Goal: Transaction & Acquisition: Obtain resource

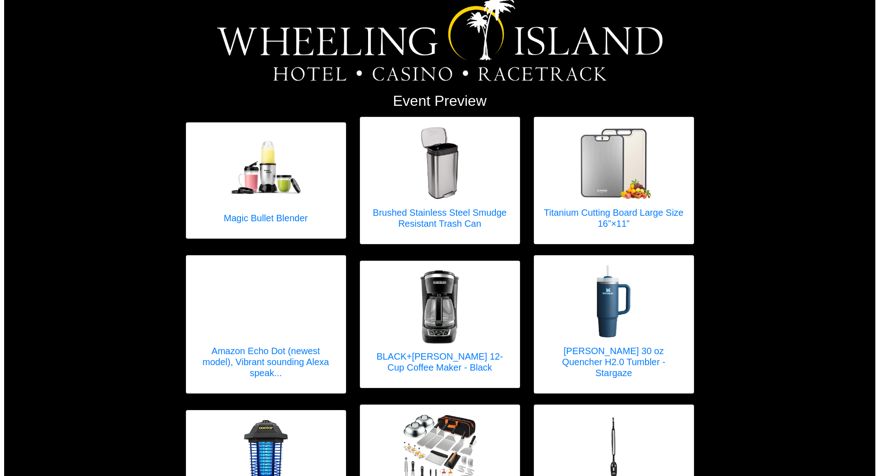
scroll to position [252, 0]
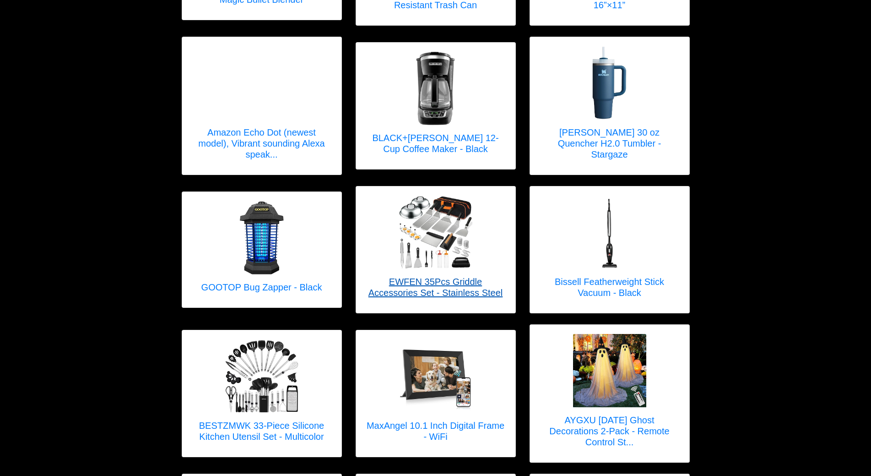
click at [400, 275] on link "EWFEN 35Pcs Griddle Accessories Set - Stainless Steel" at bounding box center [435, 249] width 141 height 108
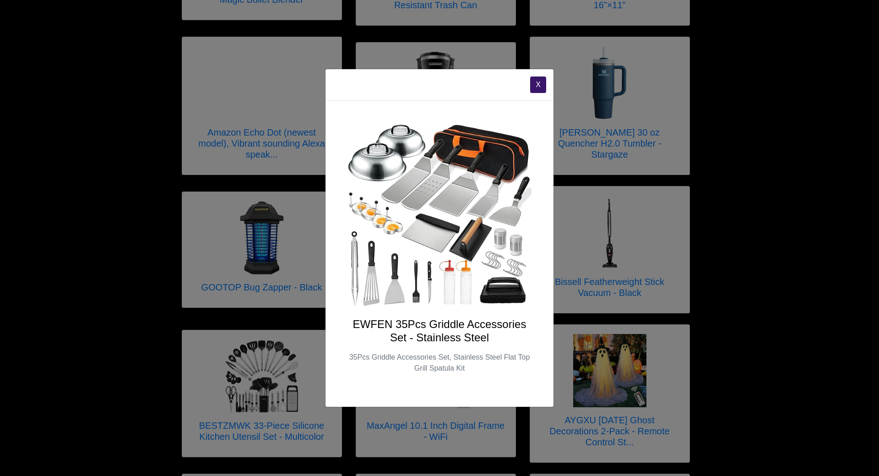
click at [623, 423] on div "X EWFEN 35Pcs Griddle Accessories Set - Stainless Steel 35Pcs Griddle Accessori…" at bounding box center [439, 238] width 879 height 476
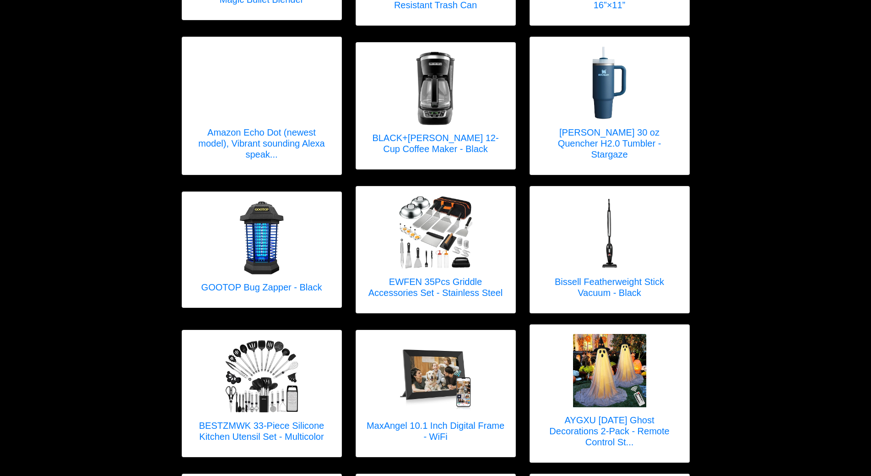
click at [623, 423] on h5 "AYGXU [DATE] Ghost Decorations 2-Pack - Remote Control St..." at bounding box center [609, 430] width 141 height 33
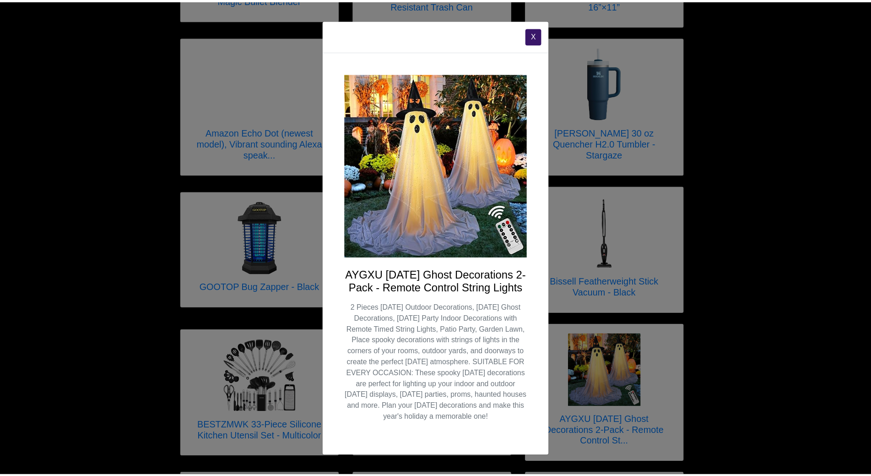
scroll to position [0, 0]
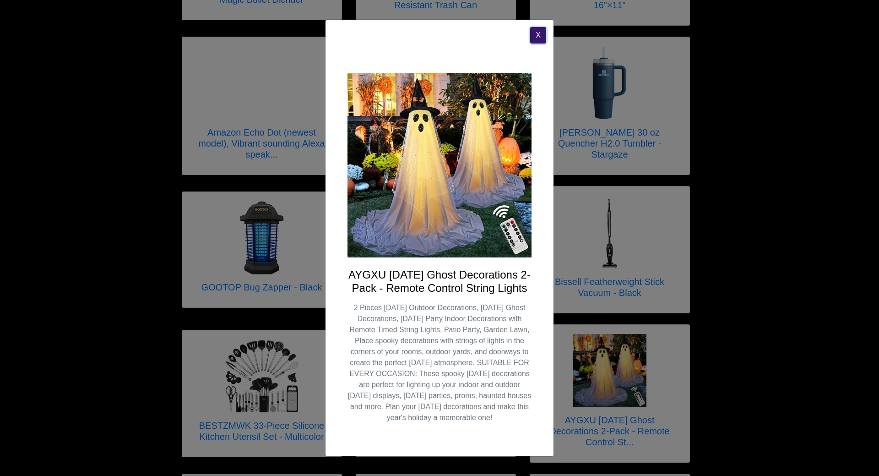
click at [539, 28] on button "X" at bounding box center [538, 35] width 16 height 16
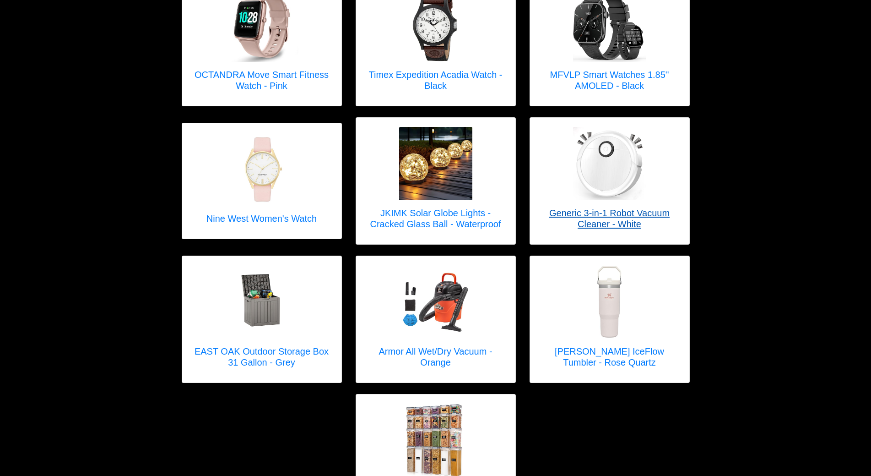
scroll to position [2000, 0]
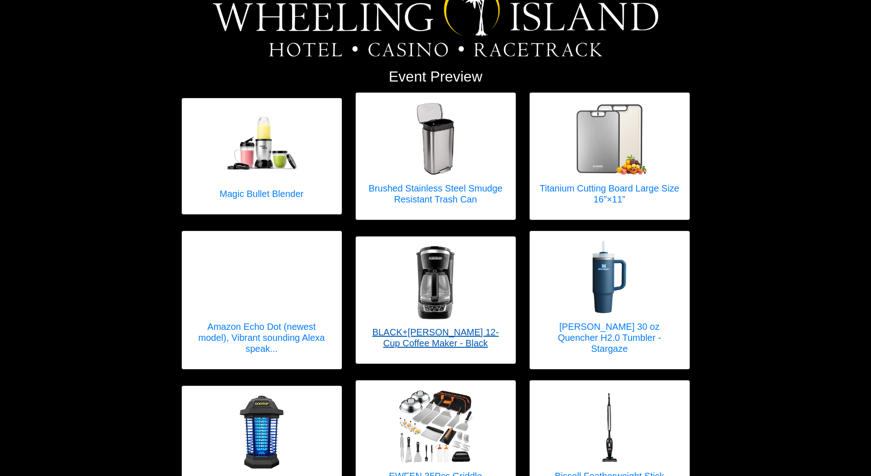
scroll to position [92, 0]
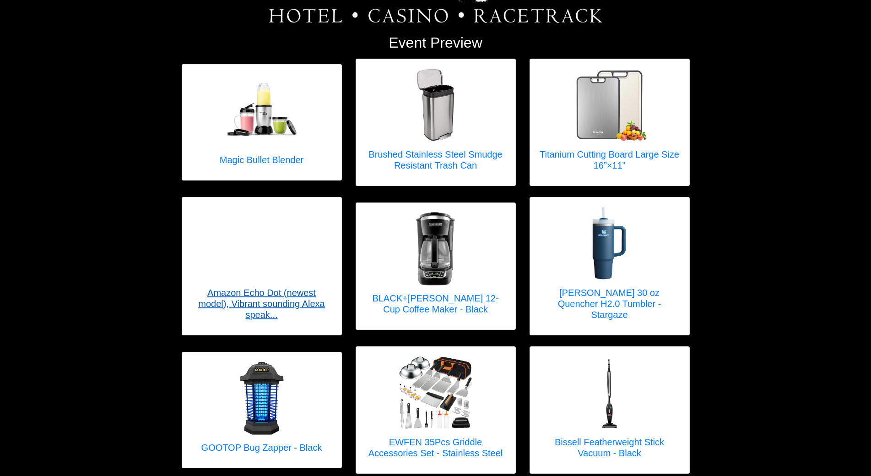
click at [278, 256] on div at bounding box center [261, 242] width 73 height 73
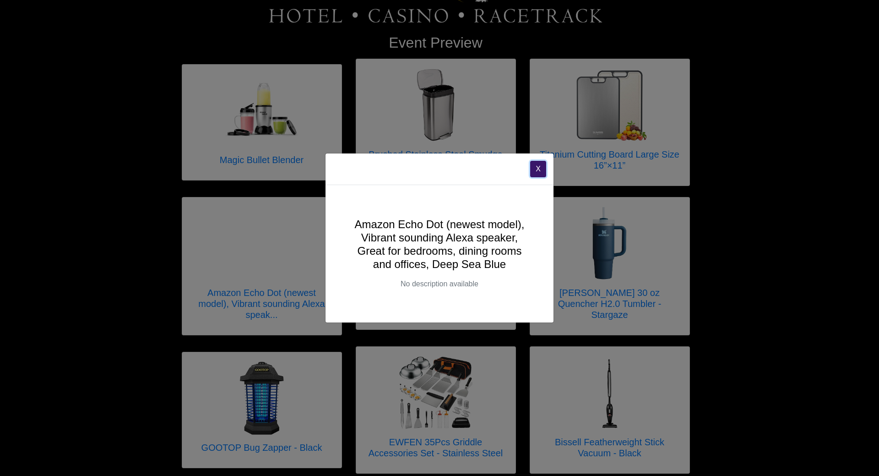
click at [537, 167] on button "X" at bounding box center [538, 169] width 16 height 16
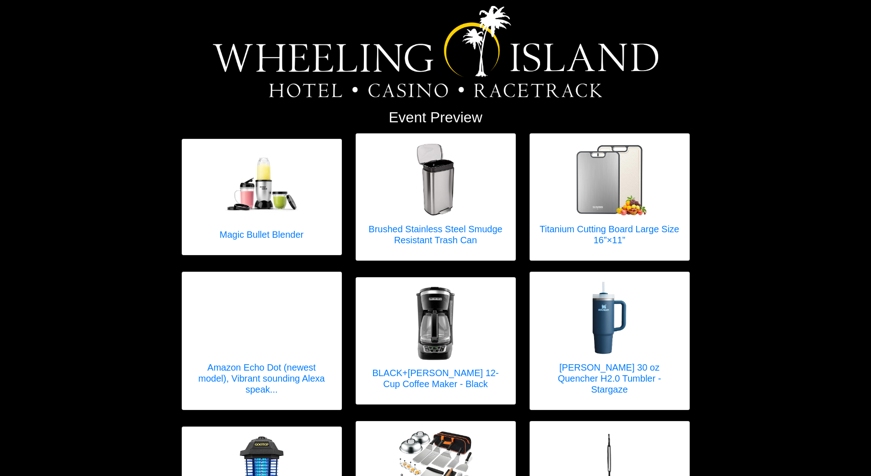
scroll to position [0, 0]
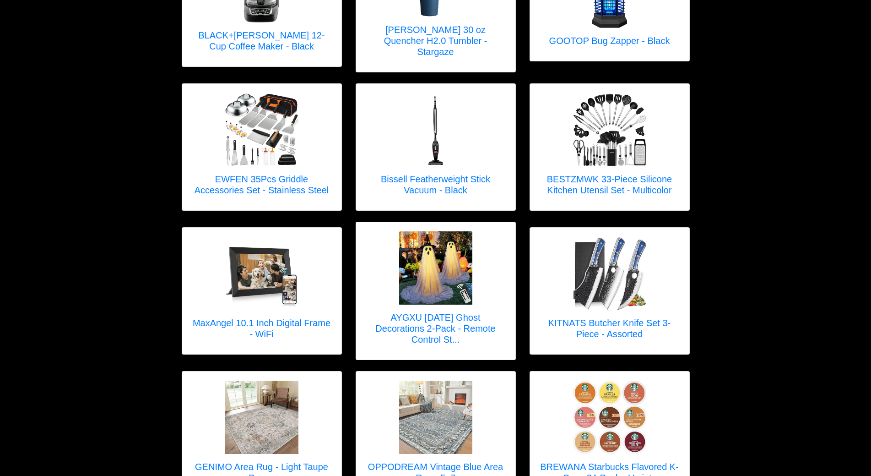
scroll to position [342, 0]
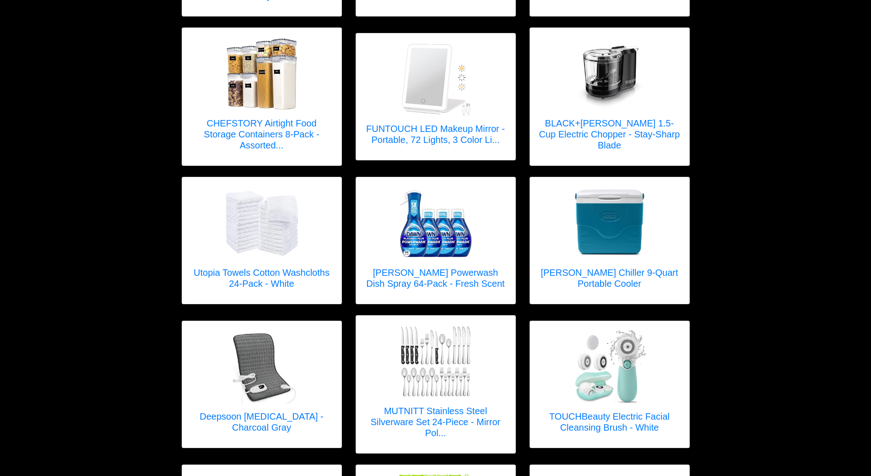
scroll to position [549, 0]
